Goal: Task Accomplishment & Management: Manage account settings

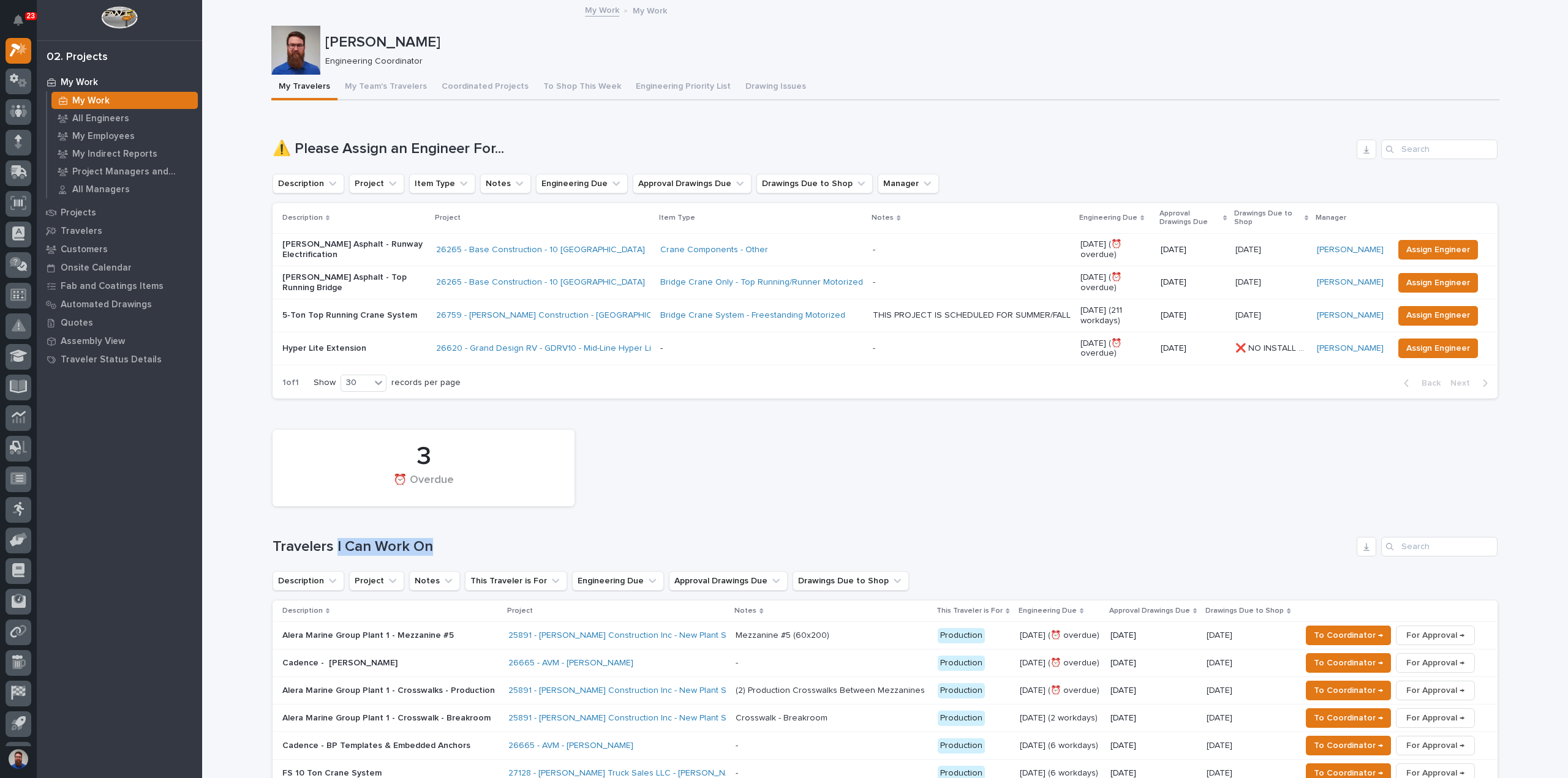
drag, startPoint x: 435, startPoint y: 543, endPoint x: 327, endPoint y: 533, distance: 108.5
click at [327, 533] on div "3 ⏰ Overdue Travelers I Can Work On Description Project Notes This Traveler is …" at bounding box center [885, 635] width 1225 height 424
click at [327, 532] on div "3 ⏰ Overdue Travelers I Can Work On Description Project Notes This Traveler is …" at bounding box center [885, 635] width 1225 height 424
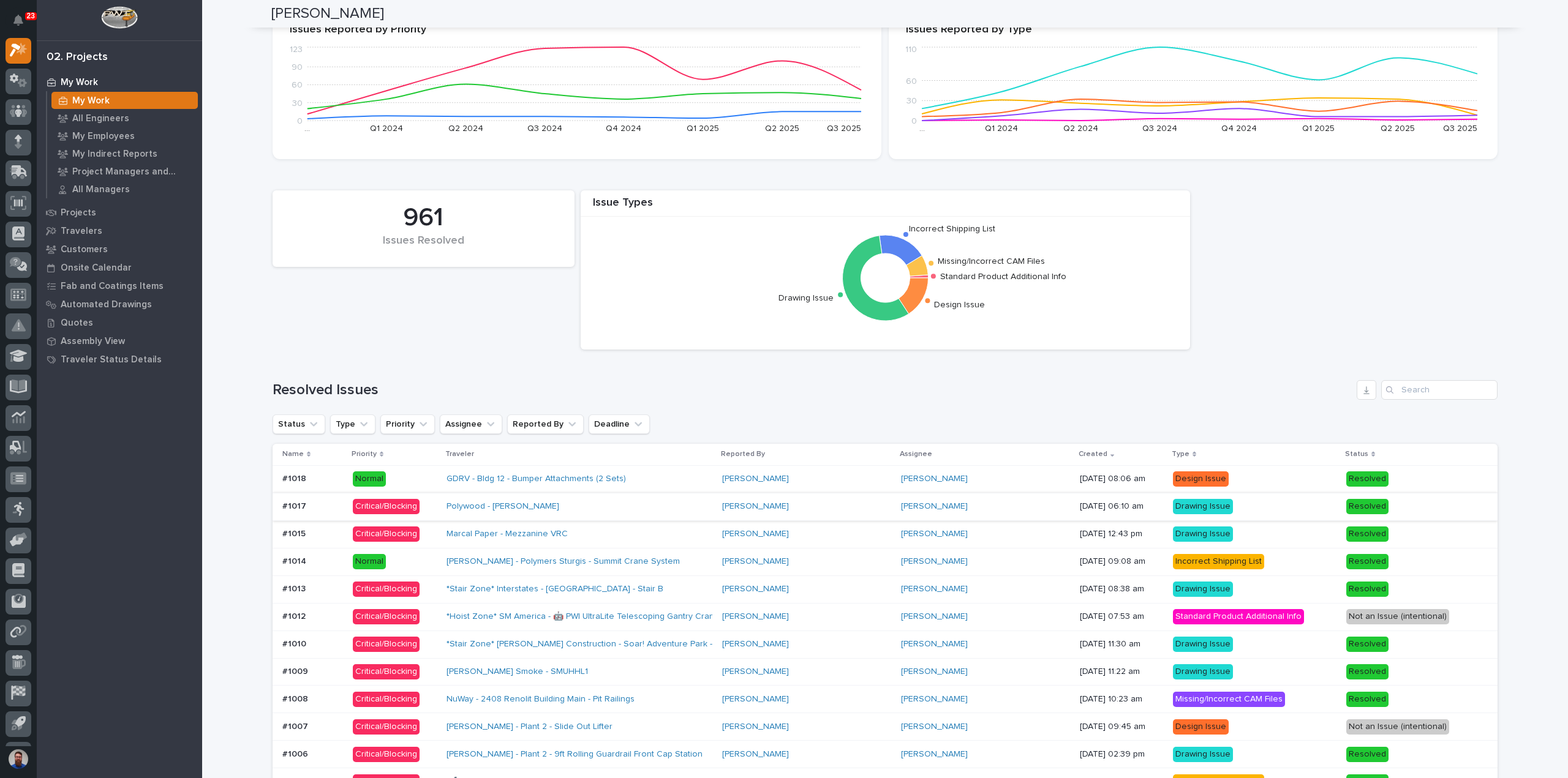
scroll to position [653, 0]
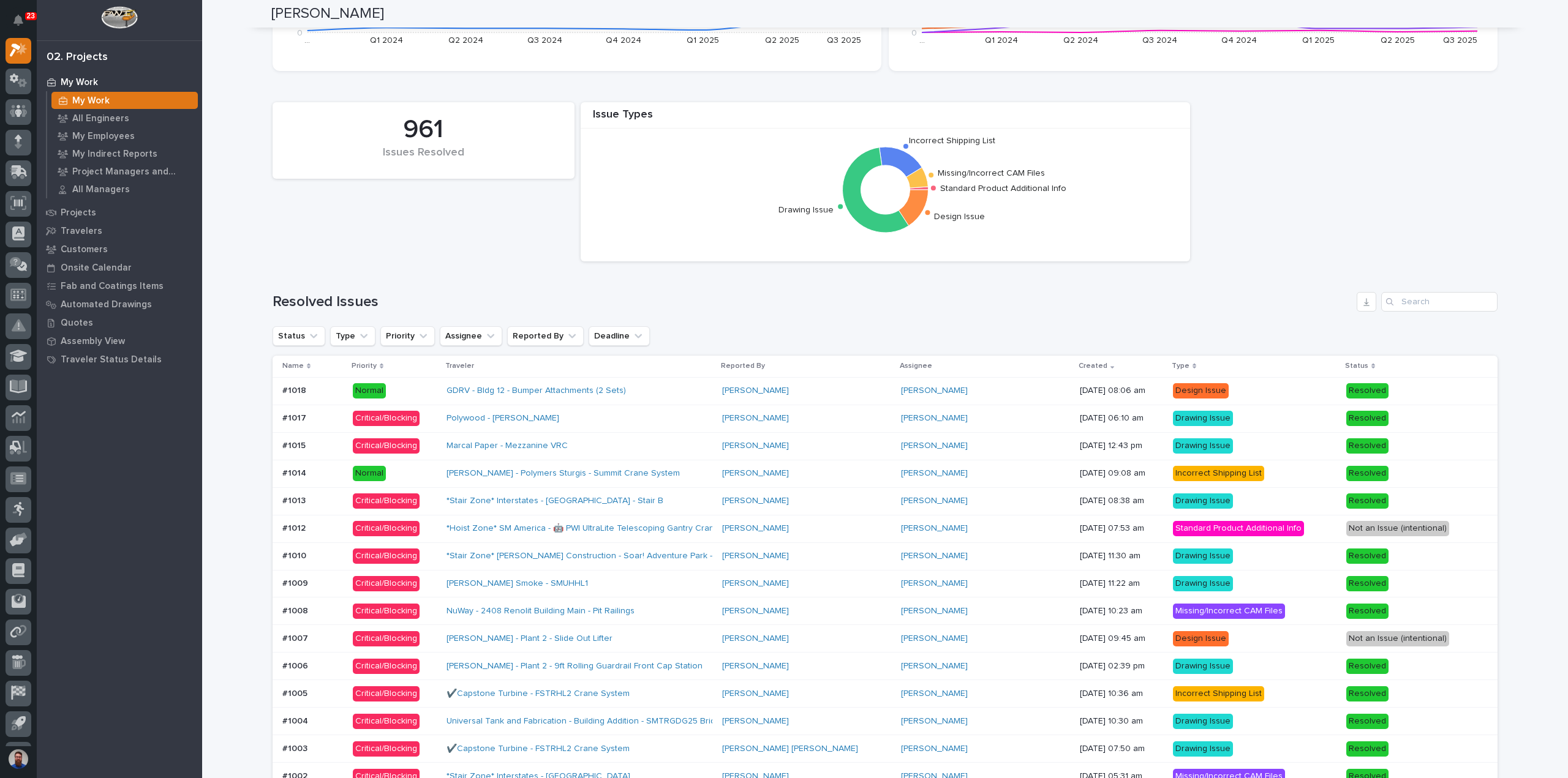
click at [711, 447] on div "Marcal Paper - Mezzanine VRC" at bounding box center [579, 447] width 265 height 21
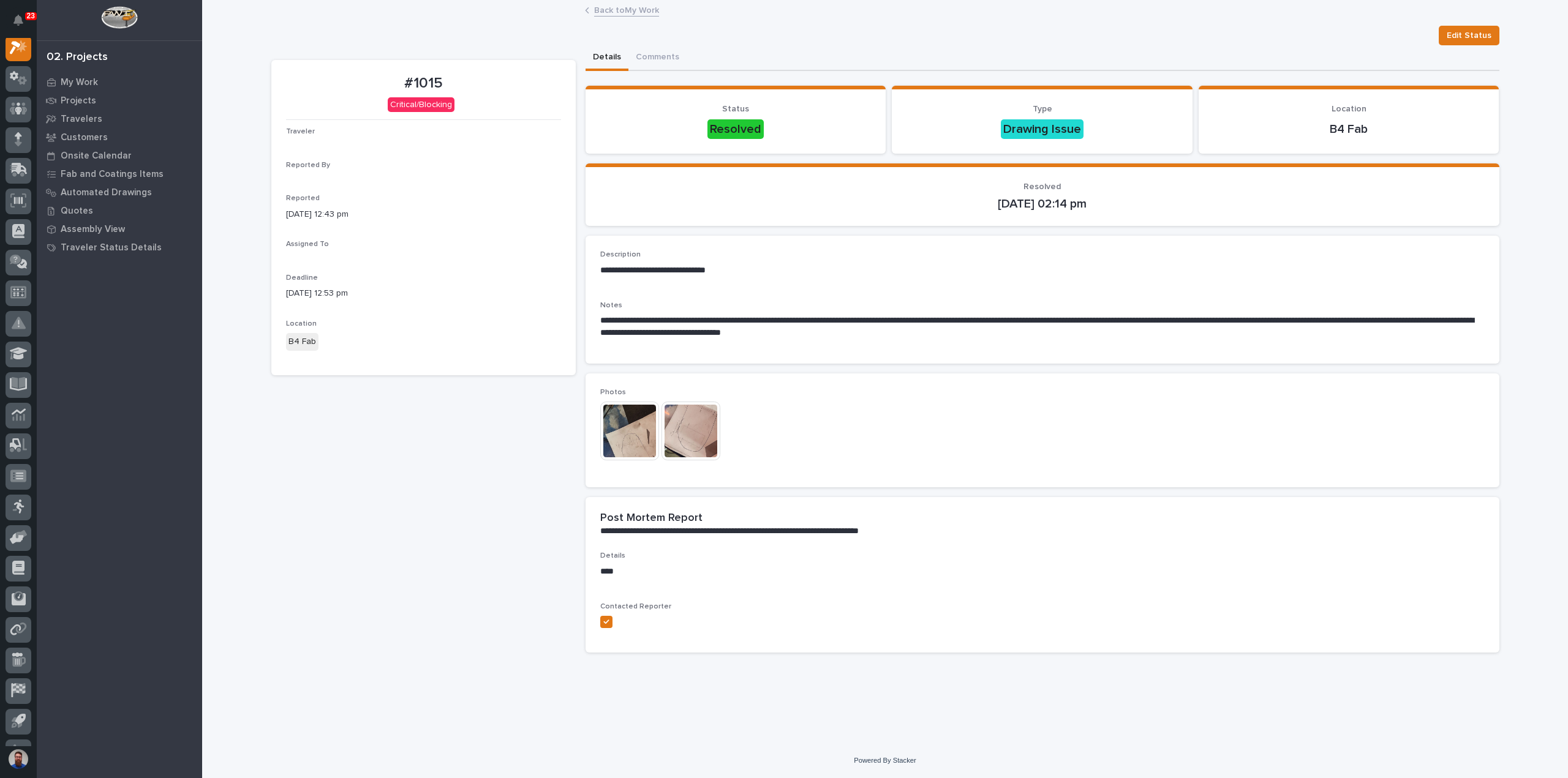
scroll to position [31, 0]
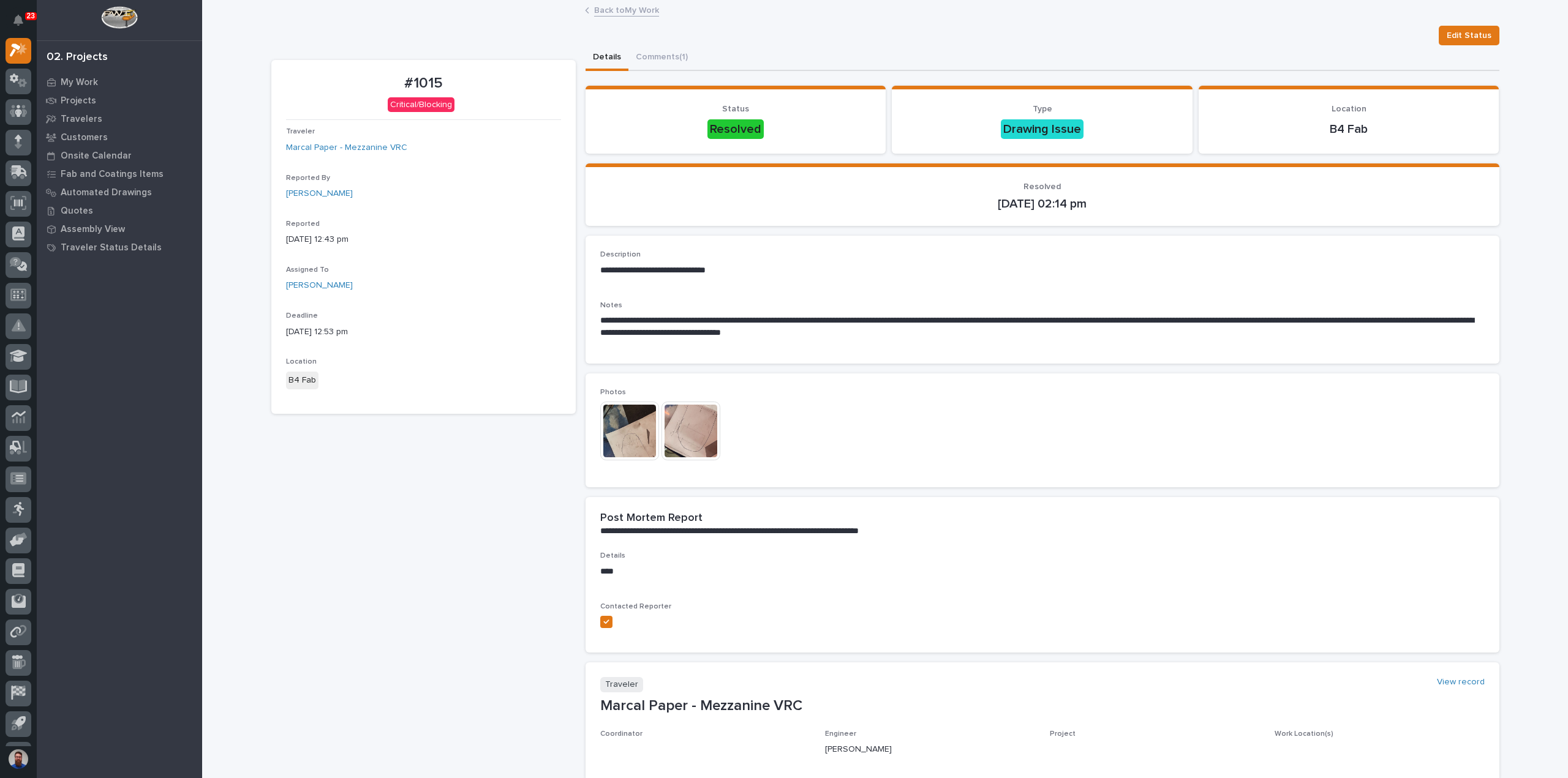
drag, startPoint x: 950, startPoint y: 334, endPoint x: 705, endPoint y: 244, distance: 261.0
click at [717, 264] on div "**********" at bounding box center [1042, 300] width 884 height 98
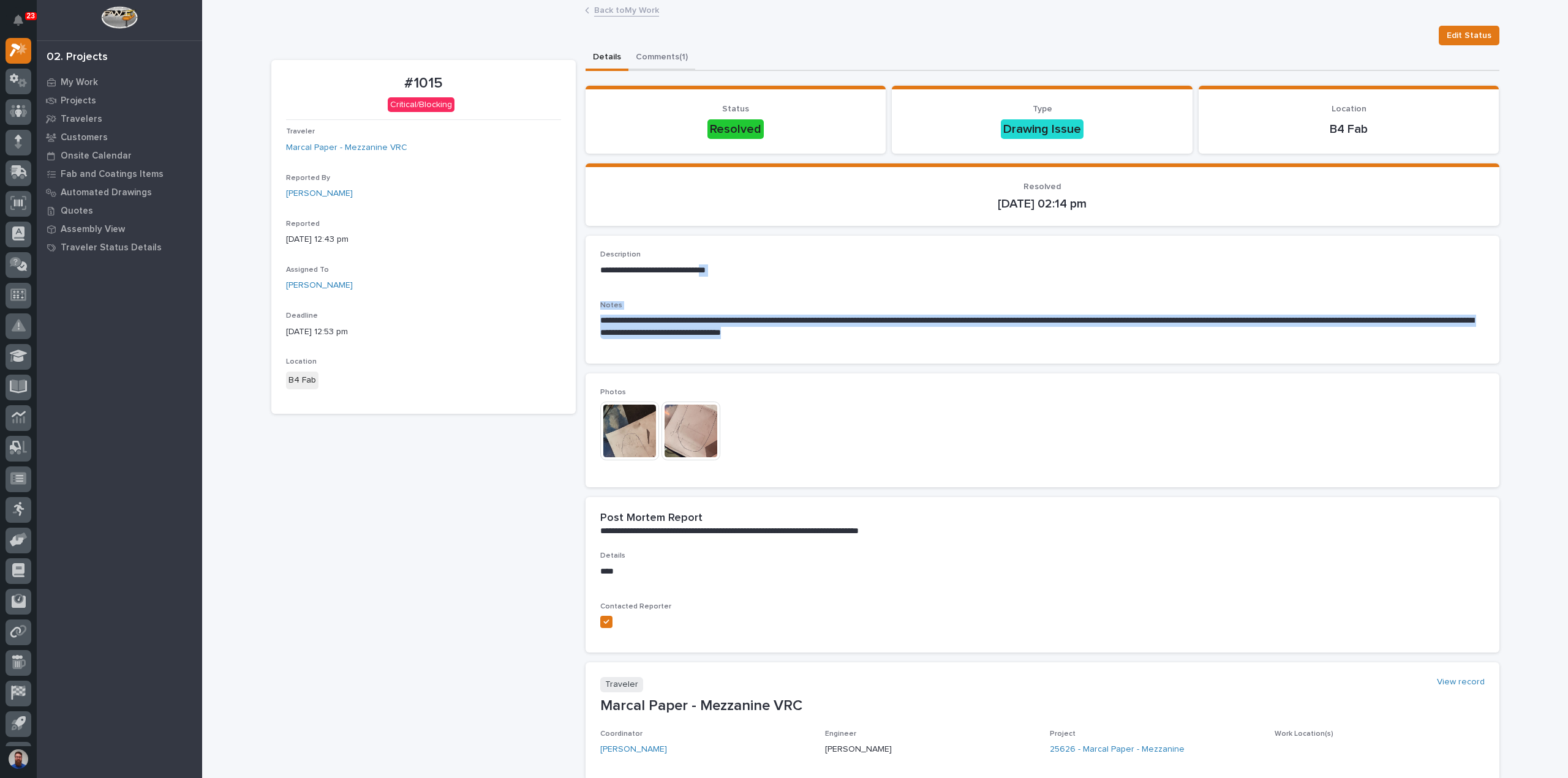
click at [661, 52] on button "Comments (1)" at bounding box center [662, 58] width 67 height 26
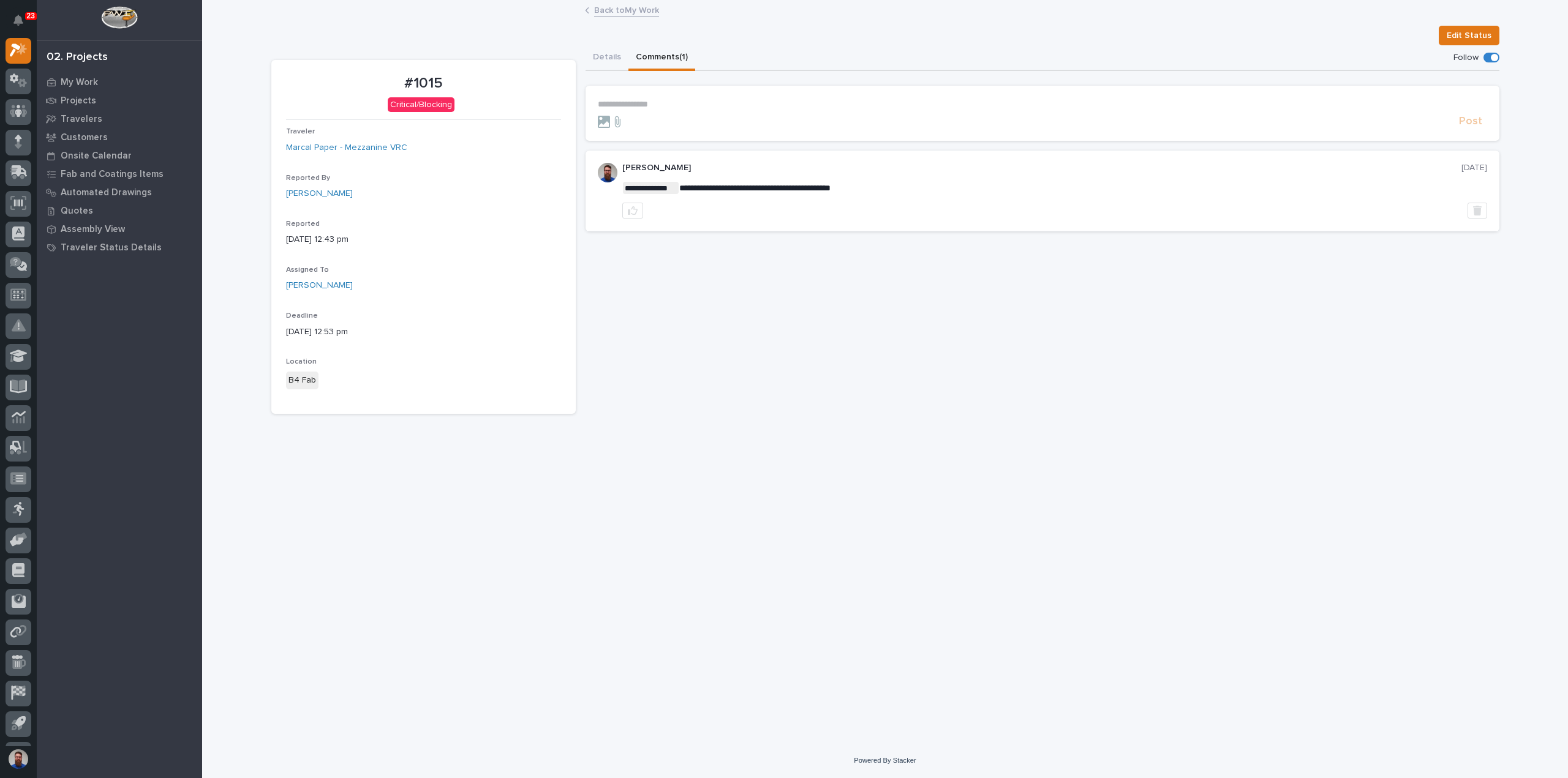
drag, startPoint x: 888, startPoint y: 199, endPoint x: 729, endPoint y: 170, distance: 161.6
click at [730, 171] on div "**********" at bounding box center [1054, 191] width 865 height 56
click at [729, 170] on p "[PERSON_NAME]" at bounding box center [1041, 168] width 839 height 10
click at [609, 59] on button "Details" at bounding box center [607, 58] width 43 height 26
